Goal: Check status

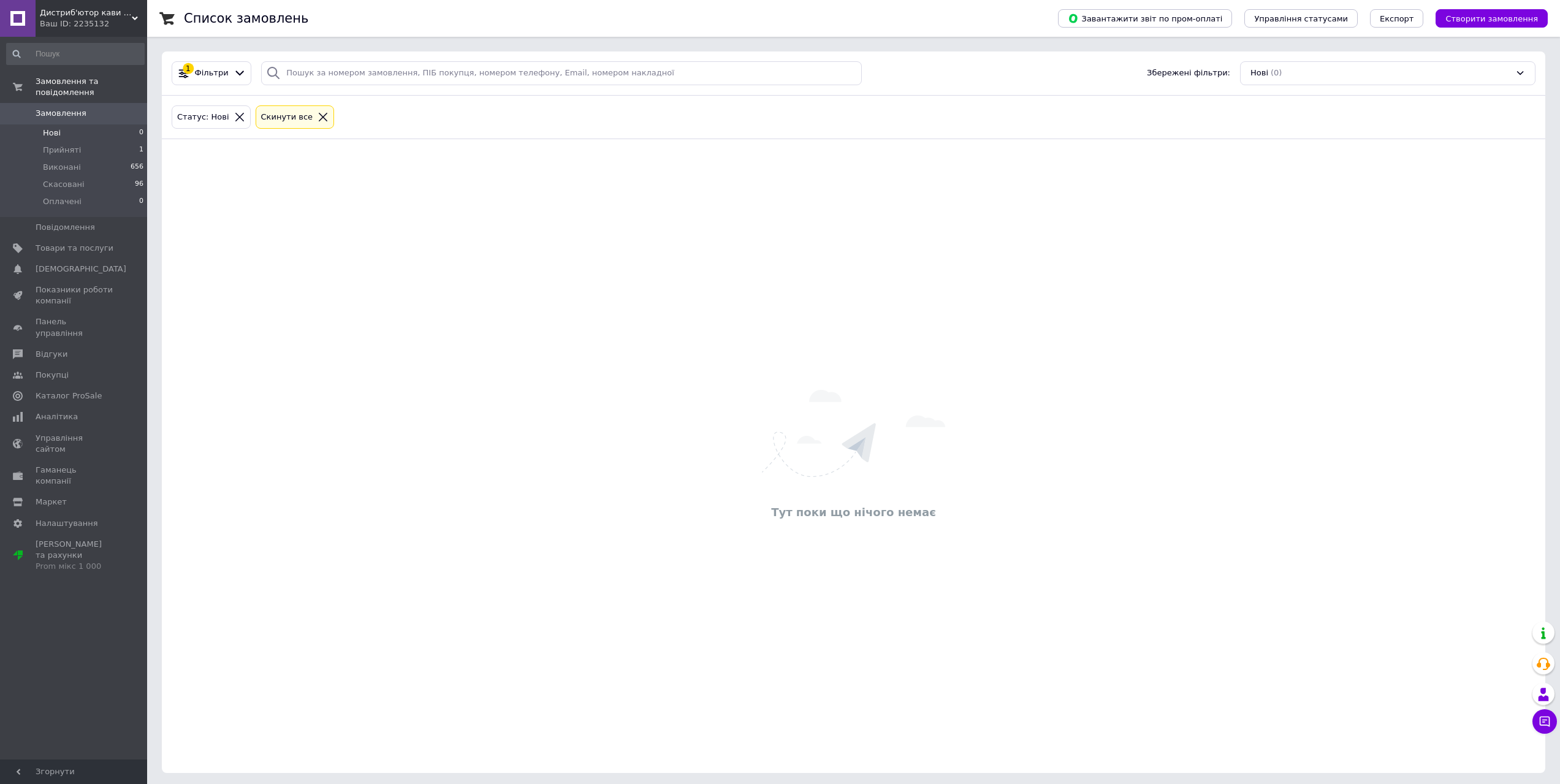
click at [75, 145] on span "Прийняті" at bounding box center [61, 150] width 38 height 11
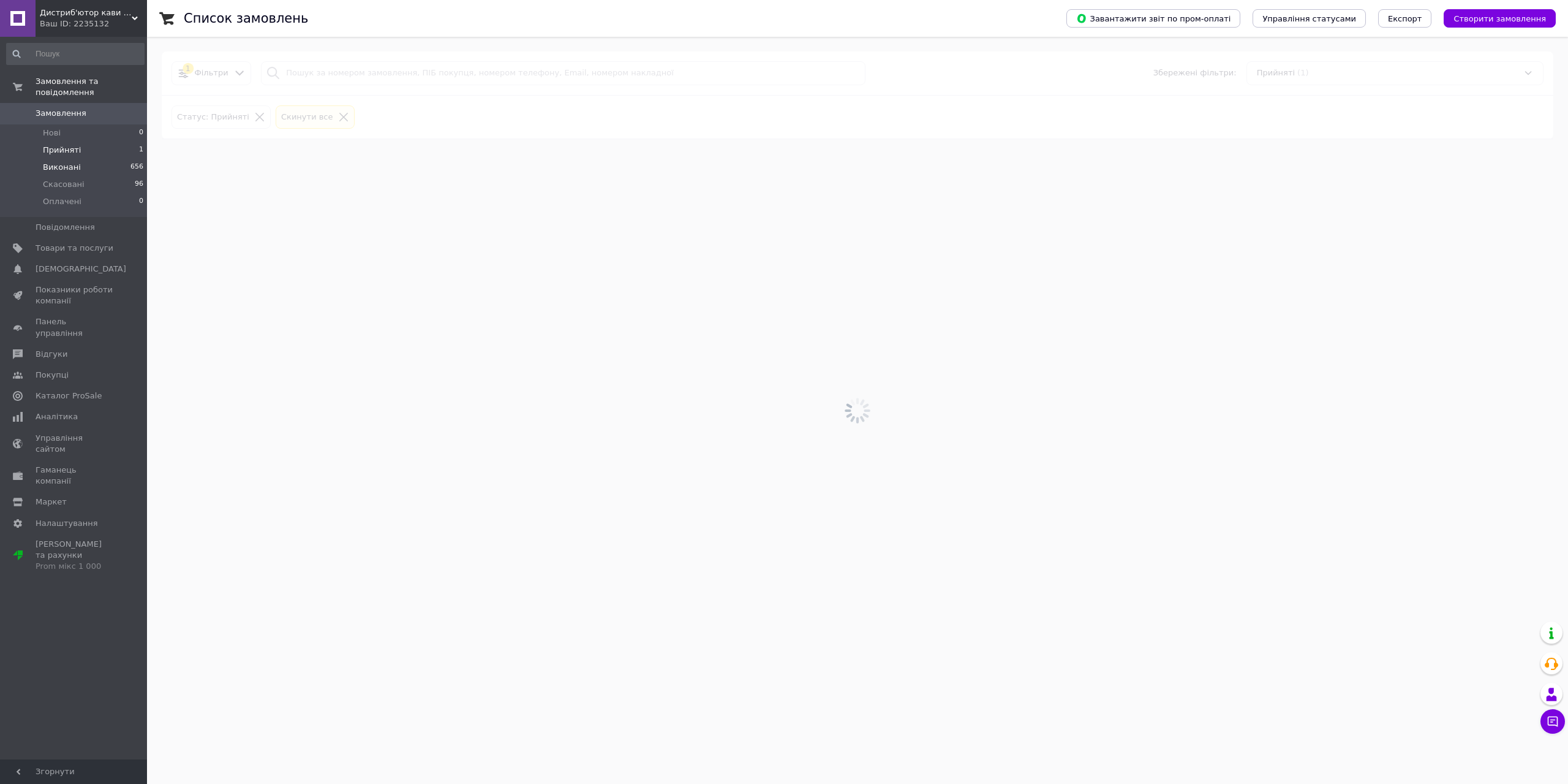
click at [80, 160] on li "Виконані 656" at bounding box center [75, 168] width 151 height 17
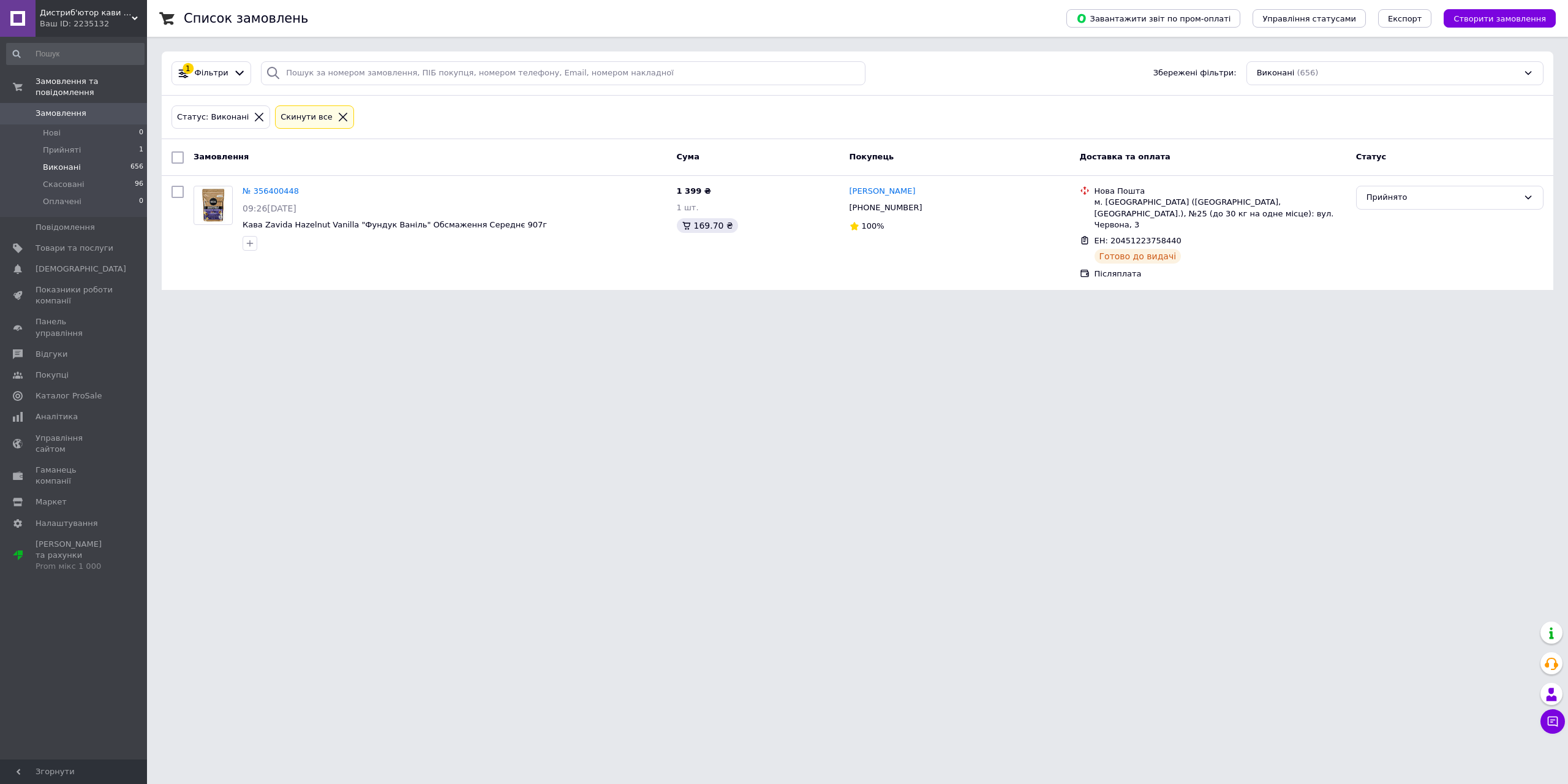
click at [54, 162] on span "Виконані" at bounding box center [61, 167] width 38 height 11
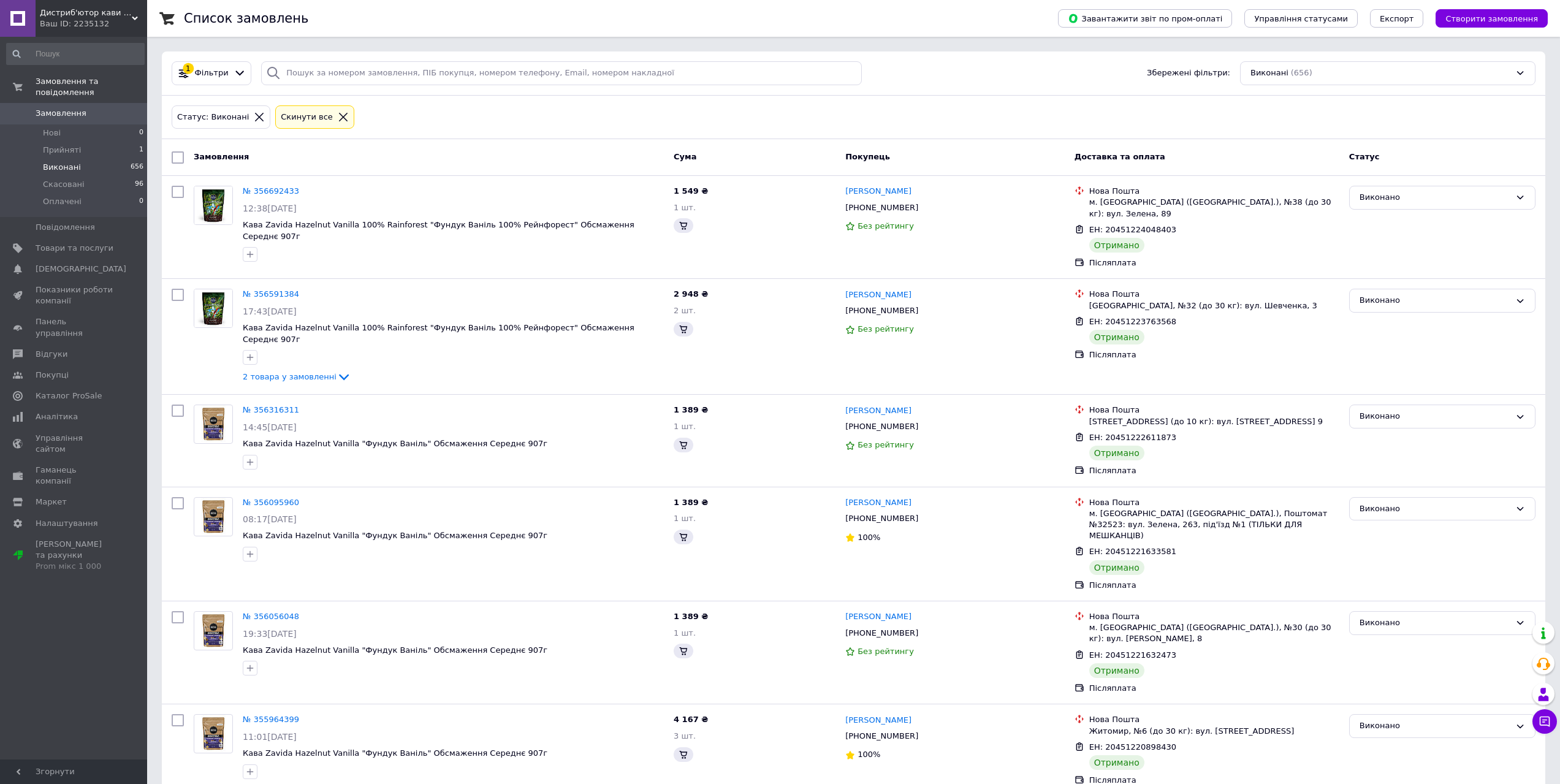
click at [55, 162] on span "Виконані" at bounding box center [61, 167] width 38 height 11
click at [56, 179] on span "Скасовані" at bounding box center [63, 184] width 41 height 11
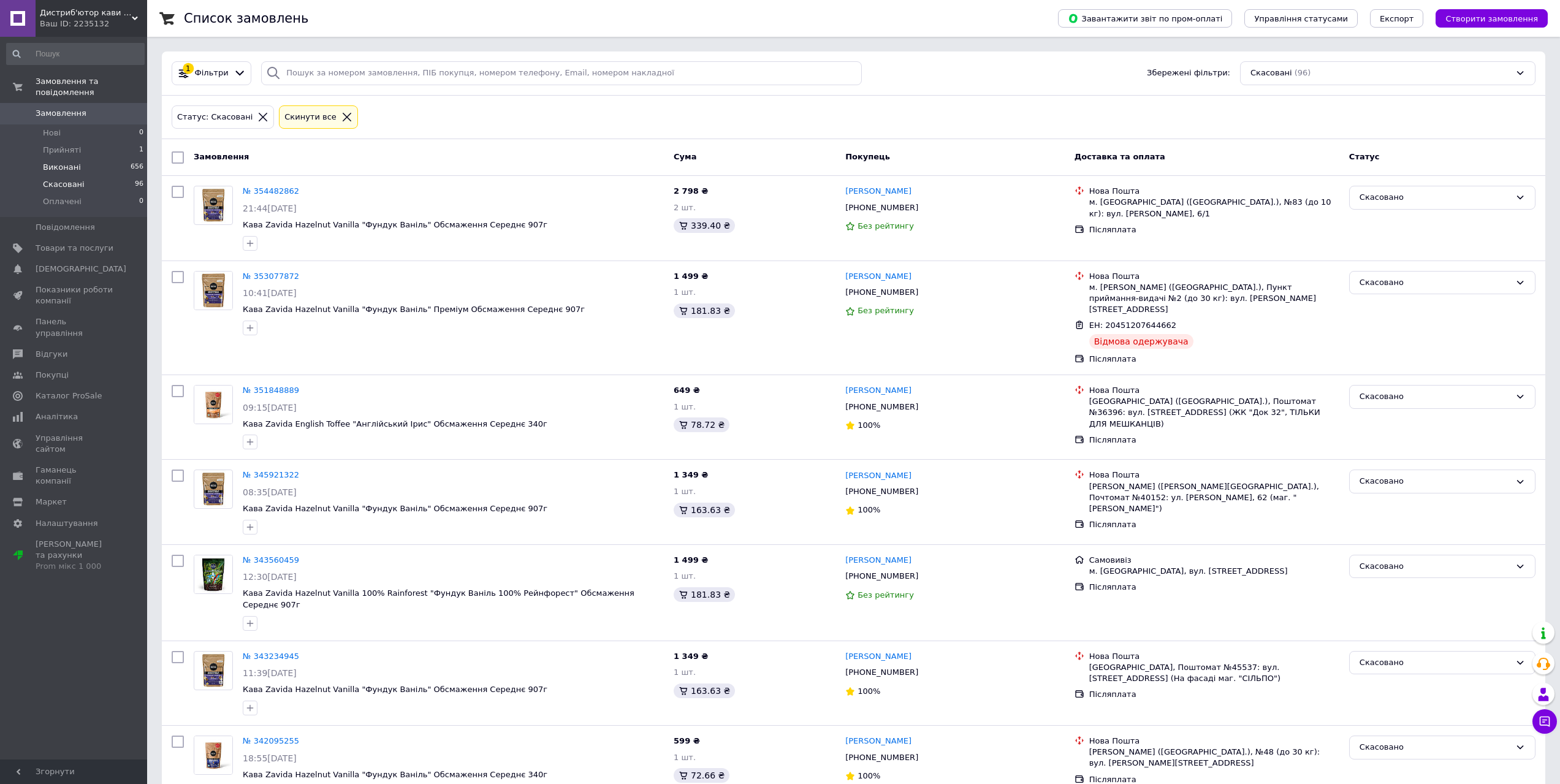
click at [51, 162] on span "Виконані" at bounding box center [61, 167] width 38 height 11
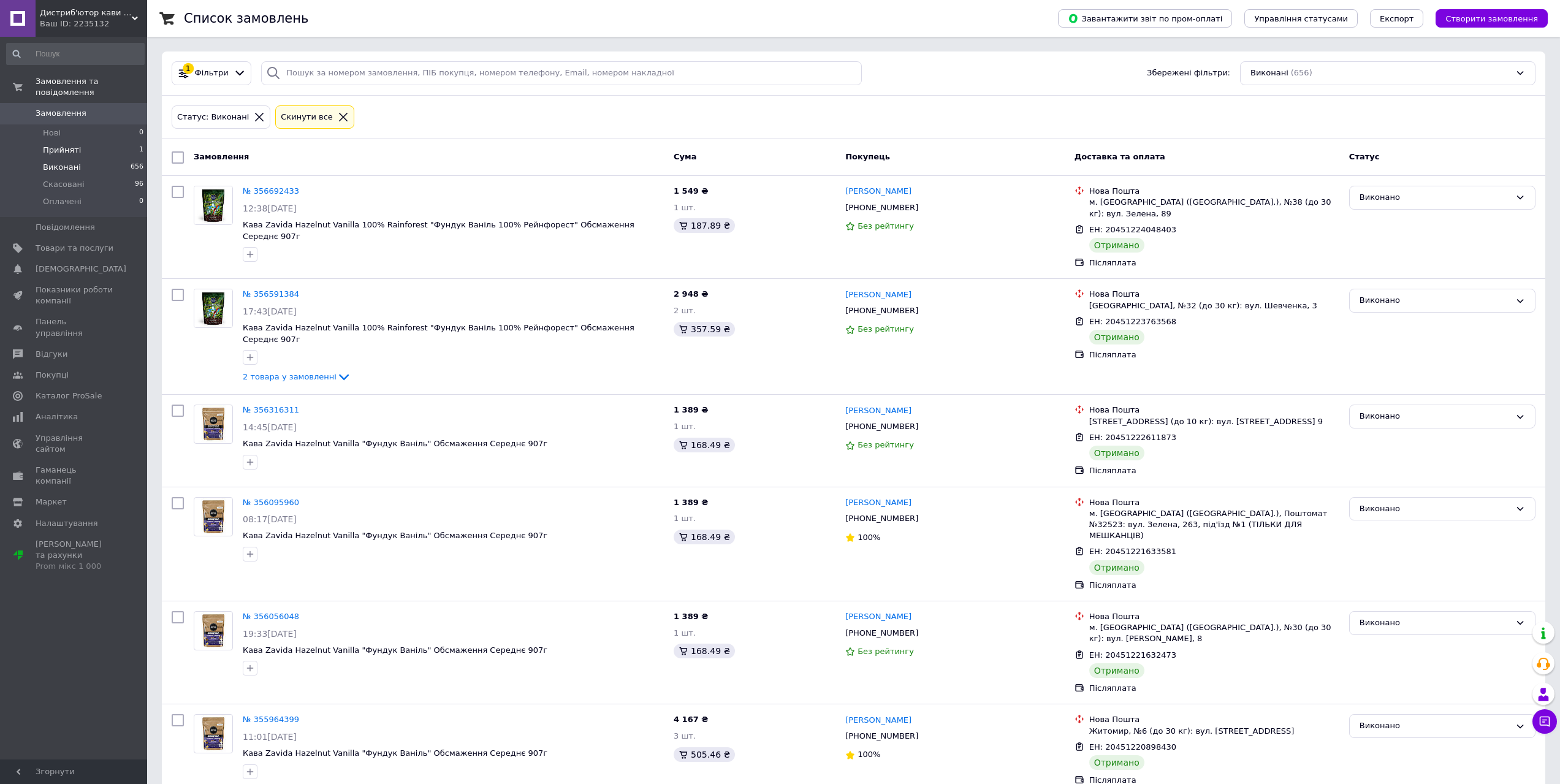
click at [93, 142] on li "Прийняті 1" at bounding box center [75, 150] width 151 height 17
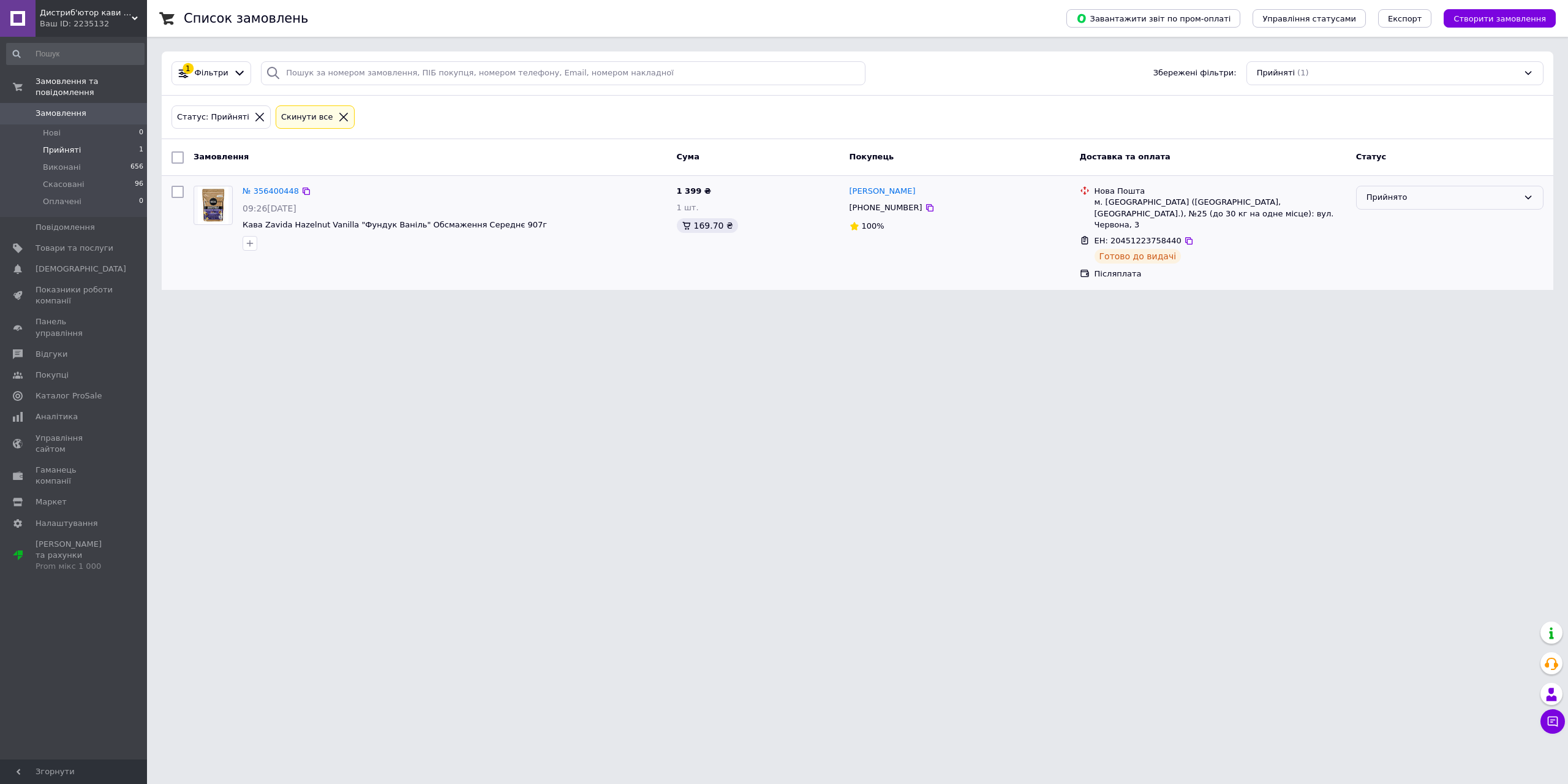
click at [1394, 204] on div "Прийнято" at bounding box center [1450, 198] width 188 height 24
click at [1386, 227] on li "Виконано" at bounding box center [1450, 224] width 186 height 23
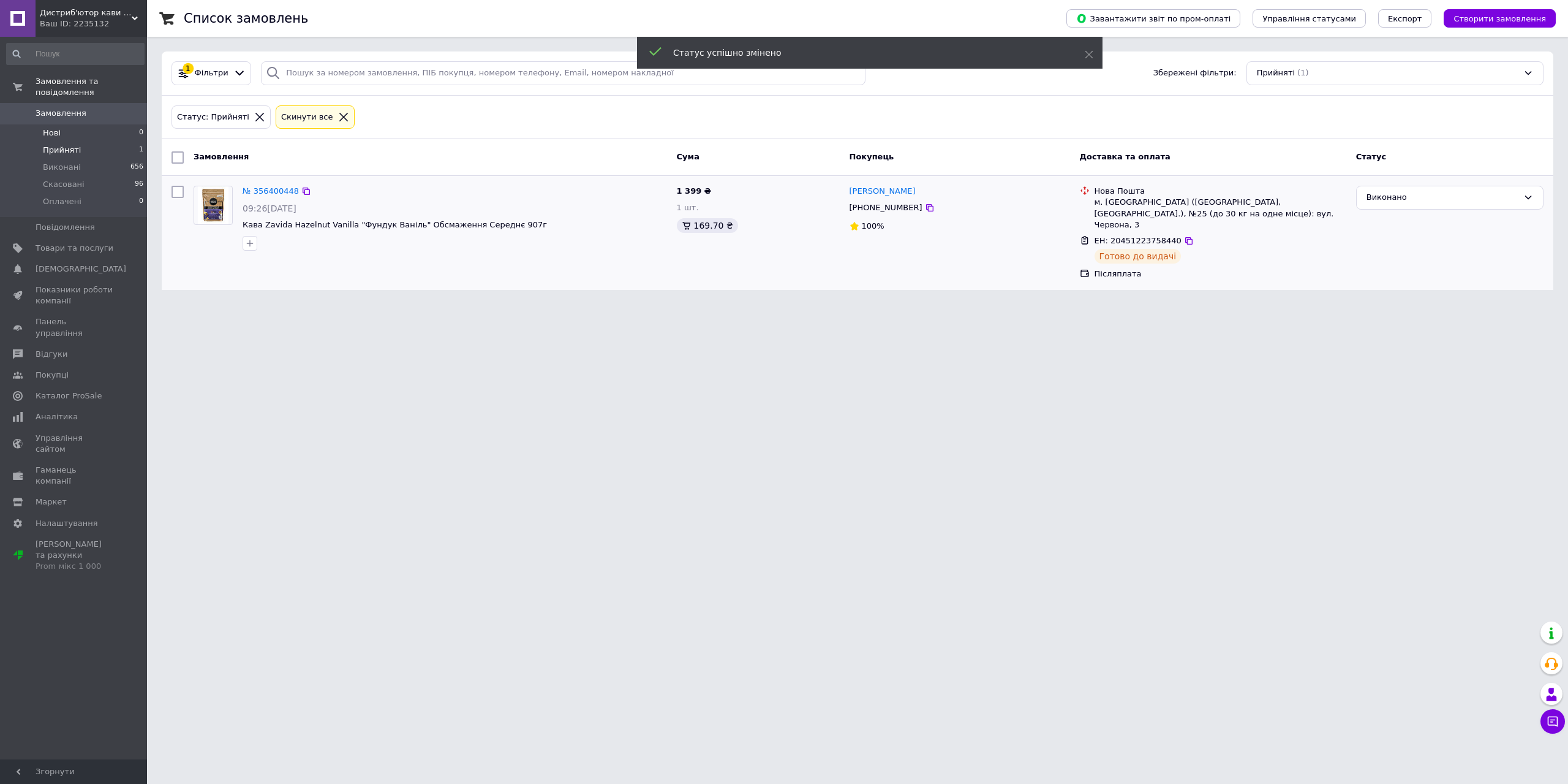
click at [63, 124] on li "Нові 0" at bounding box center [75, 133] width 151 height 17
